Goal: Obtain resource: Download file/media

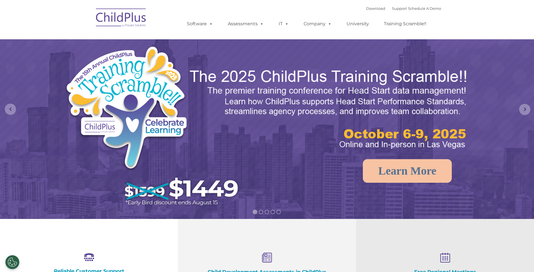
select select "MEDIUM"
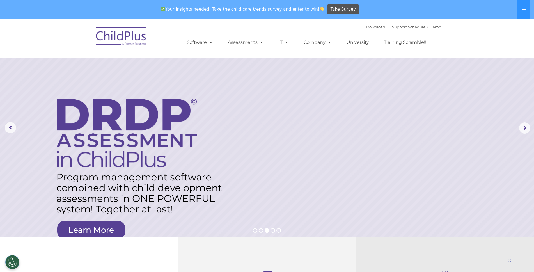
click at [109, 40] on img at bounding box center [121, 37] width 56 height 28
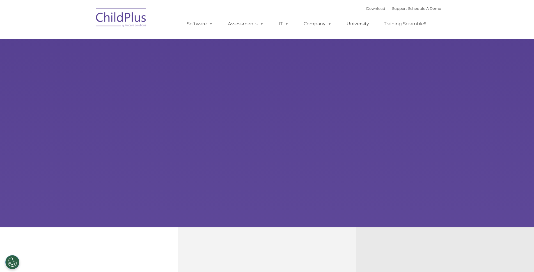
type input ""
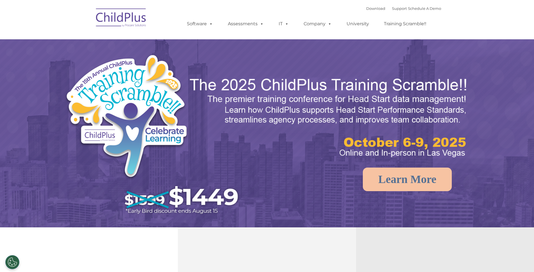
select select "MEDIUM"
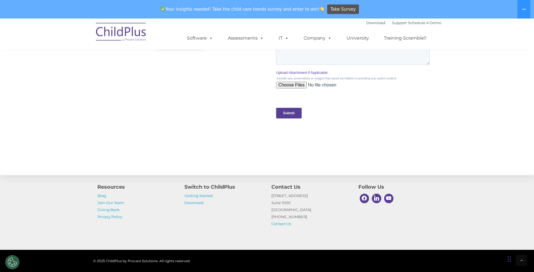
scroll to position [556, 0]
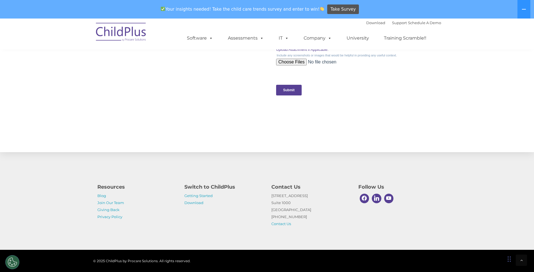
click at [202, 188] on h4 "Switch to ChildPlus" at bounding box center [223, 187] width 79 height 8
click at [204, 196] on link "Getting Started" at bounding box center [198, 195] width 28 height 4
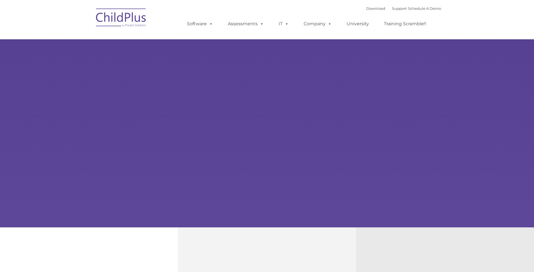
type input ""
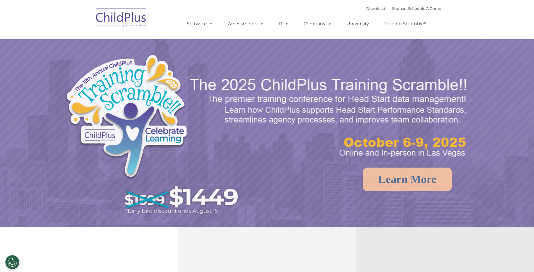
select select "MEDIUM"
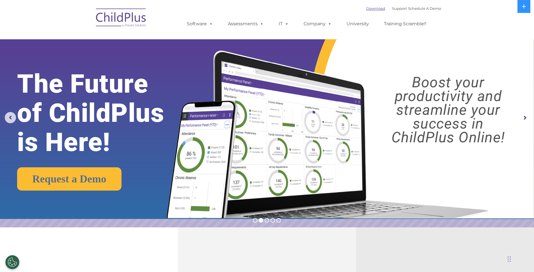
click at [369, 8] on link "Download" at bounding box center [375, 8] width 19 height 4
